Goal: Task Accomplishment & Management: Manage account settings

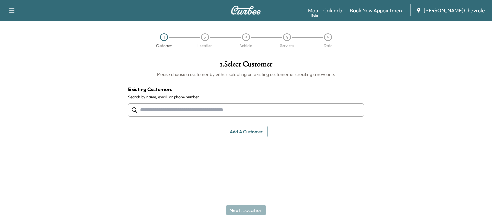
click at [345, 9] on link "Calendar" at bounding box center [333, 10] width 21 height 8
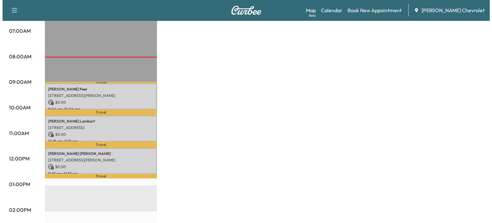
scroll to position [147, 0]
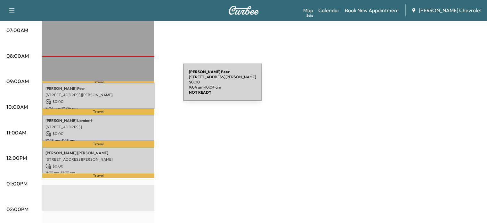
click at [135, 86] on p "[PERSON_NAME]" at bounding box center [98, 88] width 106 height 5
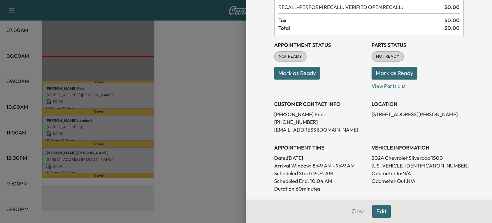
scroll to position [46, 0]
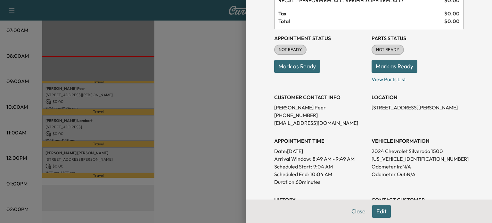
click at [291, 67] on button "Mark as Ready" at bounding box center [297, 66] width 46 height 13
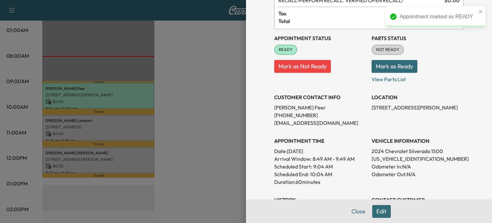
click at [378, 67] on button "Mark as Ready" at bounding box center [394, 66] width 46 height 13
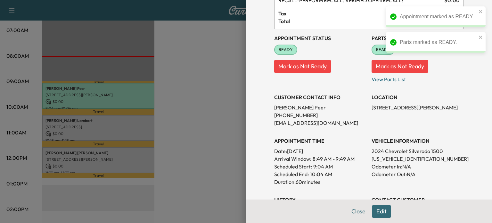
click at [212, 119] on div at bounding box center [246, 111] width 492 height 223
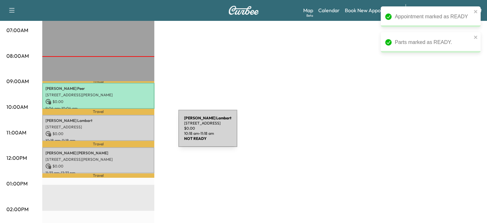
click at [130, 132] on p "$ 0.00" at bounding box center [98, 134] width 106 height 6
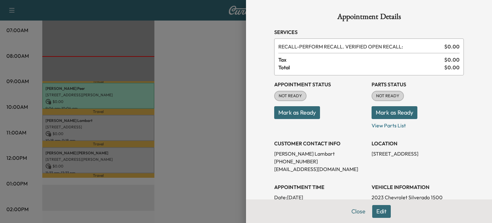
drag, startPoint x: 303, startPoint y: 109, endPoint x: 386, endPoint y: 108, distance: 82.6
click at [386, 108] on div "Appointment Status NOT READY Mark as Ready Parts Status NOT READY Mark as Ready…" at bounding box center [369, 175] width 190 height 200
click at [375, 110] on button "Mark as Ready" at bounding box center [394, 112] width 46 height 13
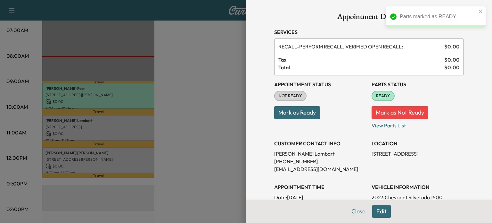
click at [301, 110] on button "Mark as Ready" at bounding box center [297, 112] width 46 height 13
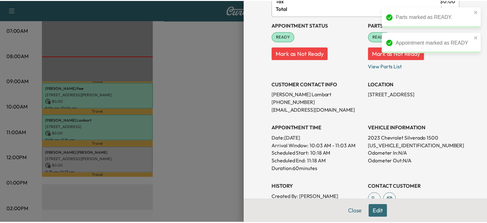
scroll to position [58, 0]
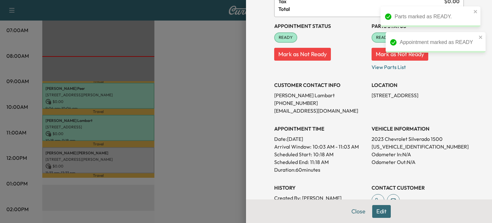
click at [173, 148] on div at bounding box center [246, 111] width 492 height 223
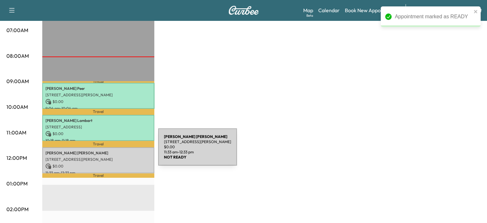
click at [110, 151] on p "[PERSON_NAME]" at bounding box center [98, 152] width 106 height 5
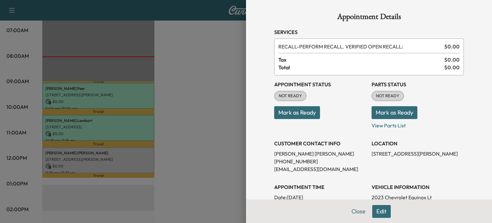
click at [299, 114] on button "Mark as Ready" at bounding box center [297, 112] width 46 height 13
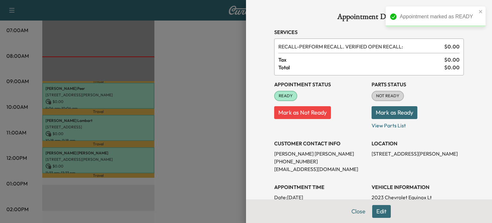
click at [388, 108] on button "Mark as Ready" at bounding box center [394, 112] width 46 height 13
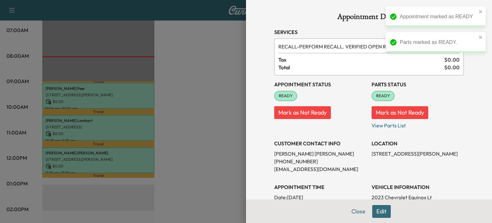
click at [220, 96] on div at bounding box center [246, 111] width 492 height 223
